Goal: Entertainment & Leisure: Consume media (video, audio)

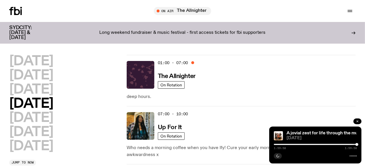
click at [357, 122] on icon "button" at bounding box center [357, 121] width 3 height 3
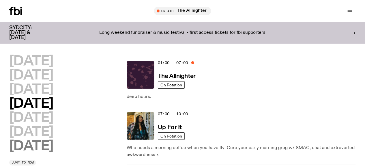
click at [47, 149] on h2 "[DATE]" at bounding box center [31, 146] width 44 height 13
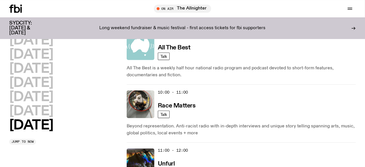
scroll to position [180, 0]
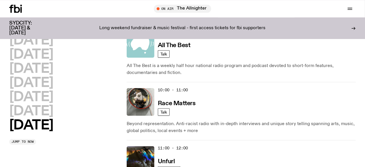
click at [188, 128] on p "Beyond representation. Anti-racist radio with in-depth interviews and unique st…" at bounding box center [241, 127] width 229 height 14
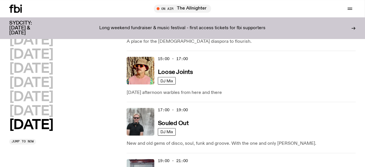
scroll to position [427, 0]
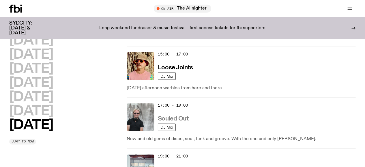
click at [178, 118] on h3 "Souled Out" at bounding box center [173, 119] width 31 height 6
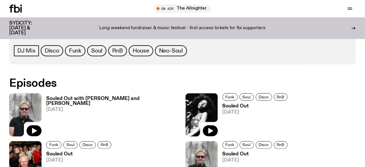
scroll to position [299, 0]
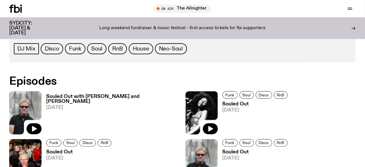
click at [31, 94] on img at bounding box center [25, 112] width 32 height 43
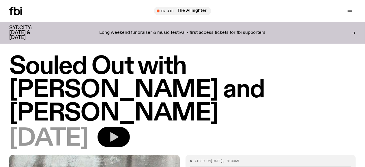
click at [120, 131] on icon "button" at bounding box center [114, 137] width 12 height 12
